Goal: Navigation & Orientation: Find specific page/section

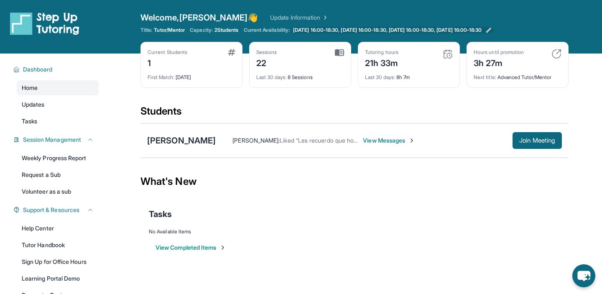
click at [344, 28] on span "[DATE] 16:00-18:30, [DATE] 16:00-18:30, [DATE] 16:00-18:30, [DATE] 16:00-18:30" at bounding box center [387, 30] width 189 height 7
drag, startPoint x: 255, startPoint y: 61, endPoint x: 293, endPoint y: 61, distance: 38.5
click at [293, 61] on div "Sessions 22 Last 30 days : 8 Sessions" at bounding box center [300, 65] width 102 height 46
click at [308, 74] on div "Last 30 days : 8 Sessions" at bounding box center [300, 75] width 88 height 12
drag, startPoint x: 290, startPoint y: 79, endPoint x: 391, endPoint y: 87, distance: 101.5
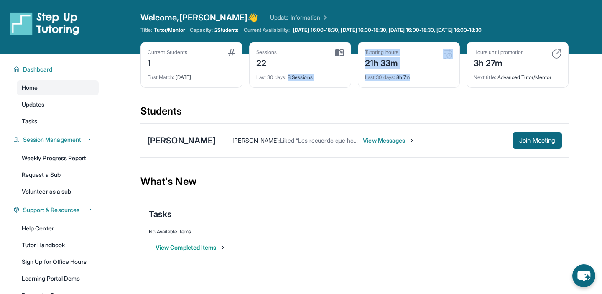
click at [391, 87] on div "Current Students 1 First Match : [DATE] Sessions 22 Last 30 days : 8 Sessions T…" at bounding box center [354, 73] width 428 height 63
click at [401, 90] on div "Current Students 1 First Match : [DATE] Sessions 22 Last 30 days : 8 Sessions T…" at bounding box center [354, 73] width 428 height 63
drag, startPoint x: 365, startPoint y: 78, endPoint x: 445, endPoint y: 78, distance: 80.3
click at [446, 78] on div "Last 30 days : 8h 7m" at bounding box center [409, 75] width 88 height 12
click at [445, 78] on div "Last 30 days : 8h 7m" at bounding box center [409, 75] width 88 height 12
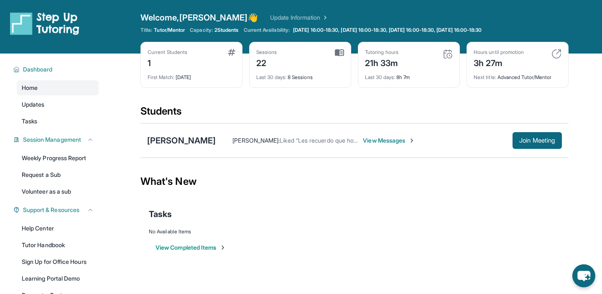
click at [449, 56] on img at bounding box center [448, 54] width 10 height 10
drag, startPoint x: 470, startPoint y: 77, endPoint x: 524, endPoint y: 85, distance: 54.9
click at [524, 84] on div "Hours until promotion 3h 27m Next title : Advanced Tutor/Mentor" at bounding box center [518, 65] width 102 height 46
click at [524, 85] on div "Hours until promotion 3h 27m Next title : Advanced Tutor/Mentor" at bounding box center [518, 65] width 102 height 46
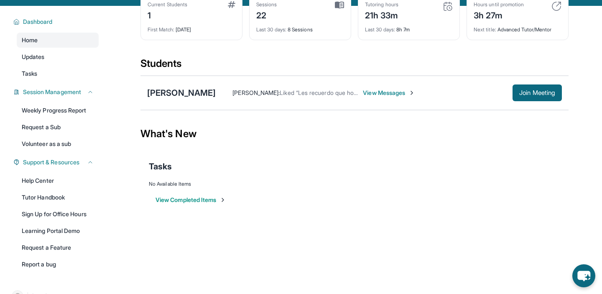
scroll to position [67, 0]
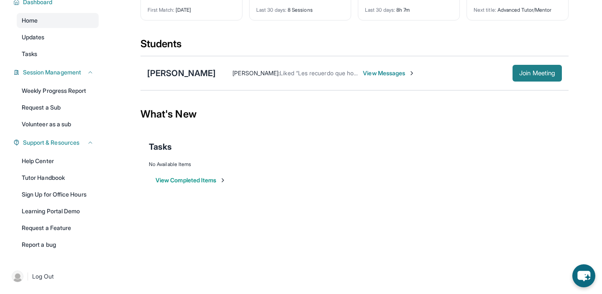
click at [529, 74] on span "Join Meeting" at bounding box center [537, 73] width 36 height 5
drag, startPoint x: 222, startPoint y: 74, endPoint x: 298, endPoint y: 73, distance: 76.1
click at [297, 74] on div "[PERSON_NAME] : Liked “Les recuerdo que hoy tenemos nuestra reunión a las 4:30p…" at bounding box center [364, 73] width 297 height 8
click at [314, 86] on div "[PERSON_NAME] [PERSON_NAME] : Liked “Les recuerdo que hoy tenemos nuestra reuni…" at bounding box center [354, 73] width 428 height 34
click at [371, 73] on span "View Messages" at bounding box center [389, 73] width 52 height 8
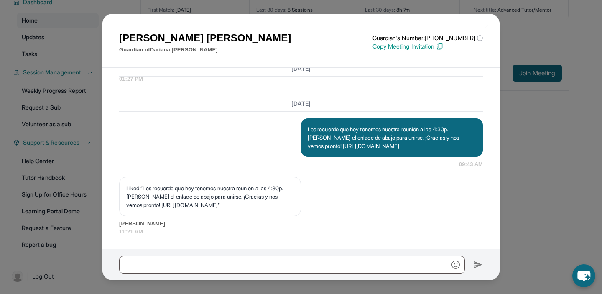
scroll to position [11206, 0]
click at [489, 24] on img at bounding box center [487, 26] width 7 height 7
